Goal: Navigation & Orientation: Find specific page/section

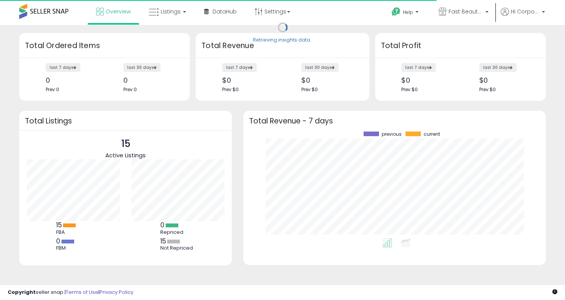
scroll to position [107, 287]
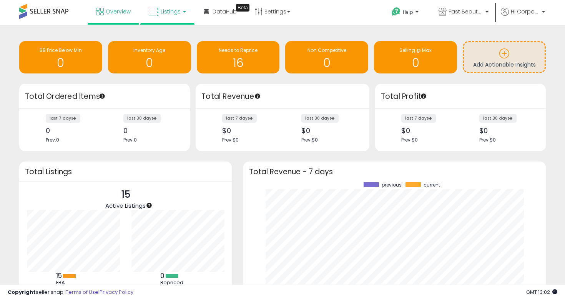
click at [159, 13] on link "Listings" at bounding box center [167, 11] width 49 height 23
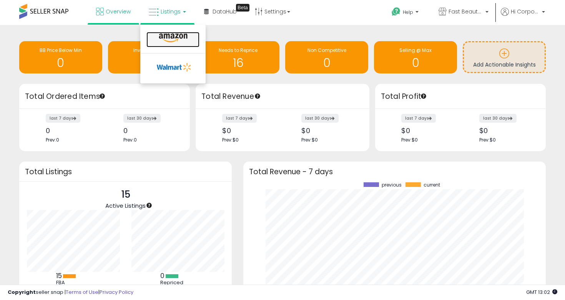
click at [178, 40] on icon at bounding box center [172, 38] width 33 height 10
